Goal: Find specific page/section: Find specific page/section

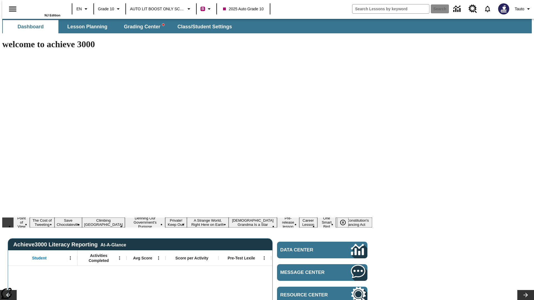
type input "-1"
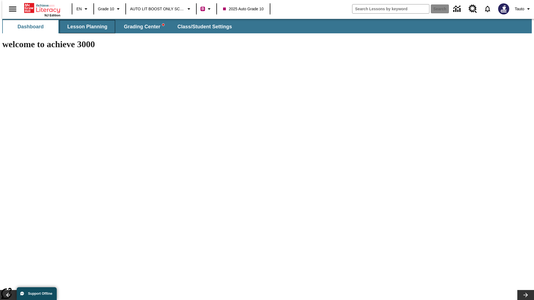
click at [85, 27] on span "Lesson Planning" at bounding box center [87, 27] width 40 height 6
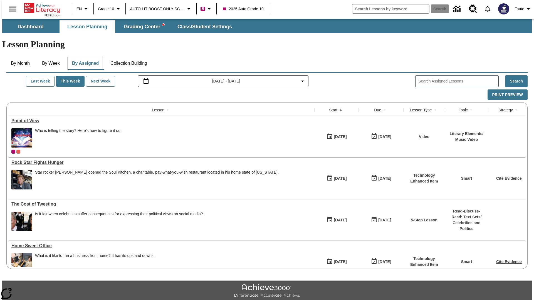
click at [84, 57] on button "By Assigned" at bounding box center [86, 63] width 36 height 13
type input "Rock Star Fights Hunger"
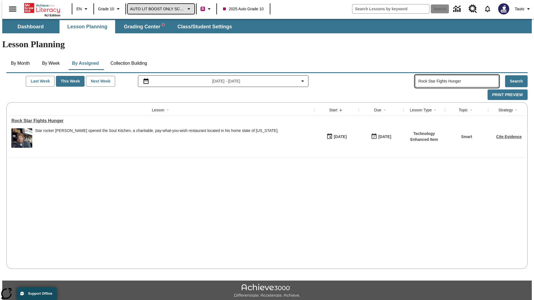
click at [160, 9] on span "AUTO LIT BOOST ONLY SCHOOL" at bounding box center [157, 9] width 55 height 6
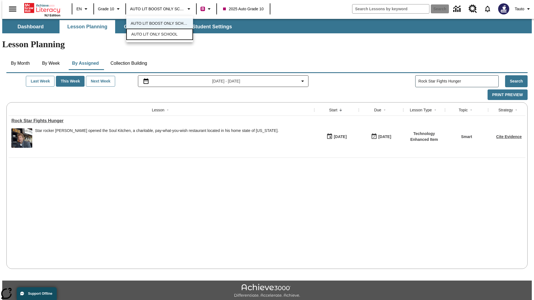
click at [153, 35] on span "AUTO LIT ONLY SCHOOL" at bounding box center [154, 34] width 46 height 6
